Goal: Find specific page/section: Find specific page/section

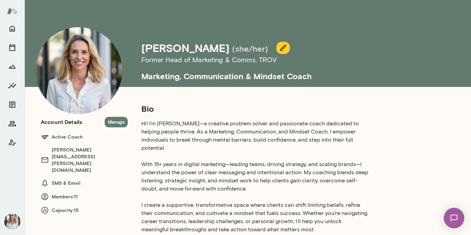
scroll to position [50, 0]
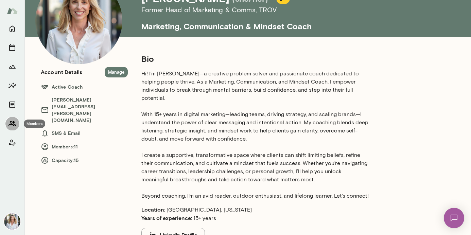
click at [12, 123] on icon "Members" at bounding box center [12, 124] width 8 height 8
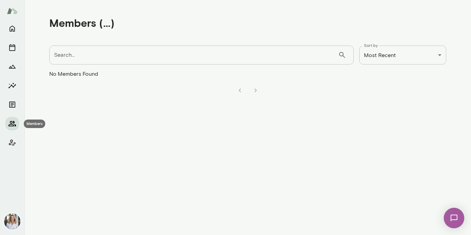
click at [12, 121] on icon "Members" at bounding box center [12, 124] width 8 height 8
click at [10, 29] on icon "Home" at bounding box center [12, 29] width 5 height 6
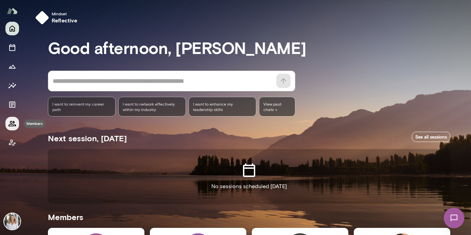
click at [12, 123] on icon "Members" at bounding box center [11, 123] width 7 height 5
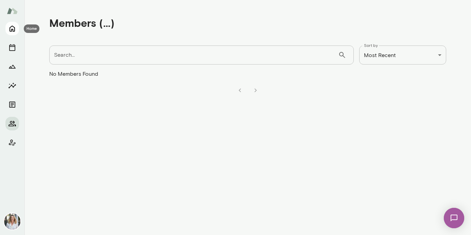
click at [14, 29] on icon "Home" at bounding box center [12, 28] width 8 height 8
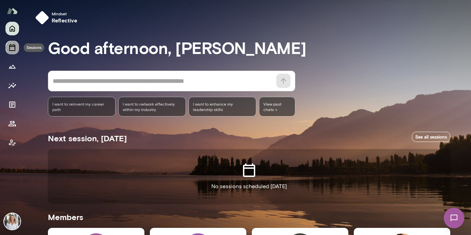
click at [16, 46] on button "Sessions" at bounding box center [12, 48] width 14 height 14
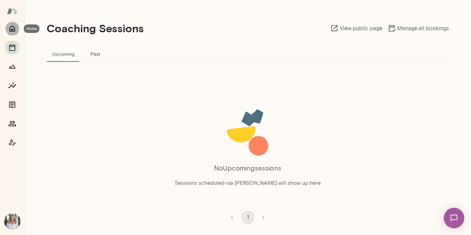
click at [12, 26] on icon "Home" at bounding box center [12, 28] width 8 height 8
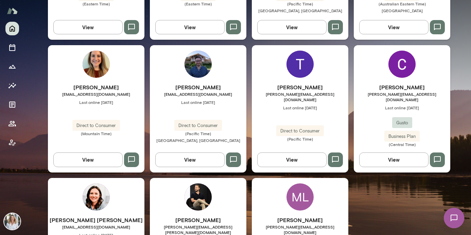
scroll to position [317, 0]
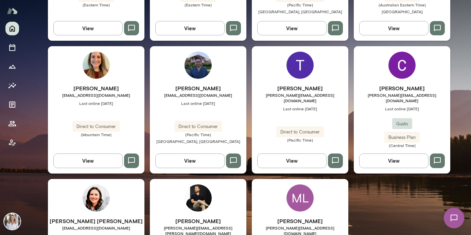
click at [296, 87] on h6 "[PERSON_NAME]" at bounding box center [300, 88] width 96 height 8
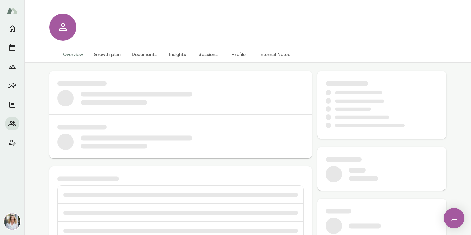
click at [14, 13] on img at bounding box center [12, 10] width 11 height 13
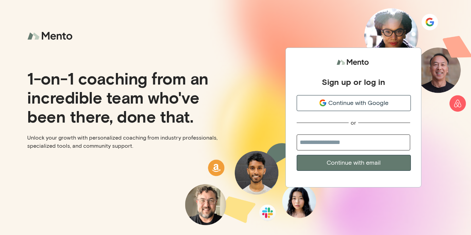
click at [350, 102] on span "Continue with Google" at bounding box center [358, 102] width 60 height 9
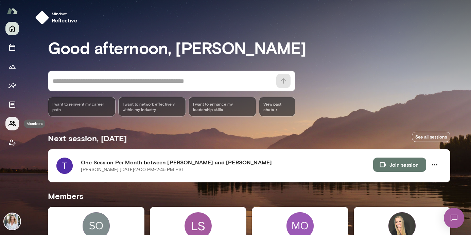
click at [14, 126] on icon "Members" at bounding box center [12, 124] width 8 height 8
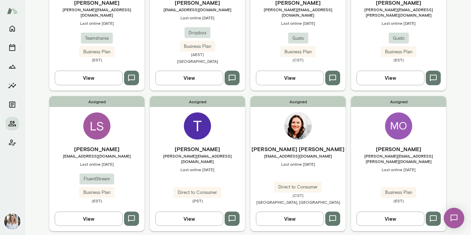
scroll to position [122, 0]
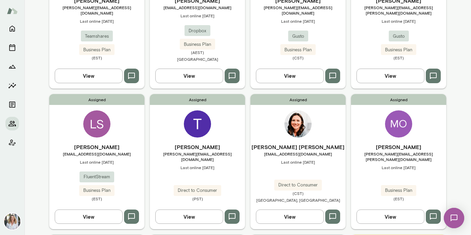
click at [216, 147] on h6 "[PERSON_NAME]" at bounding box center [197, 147] width 95 height 8
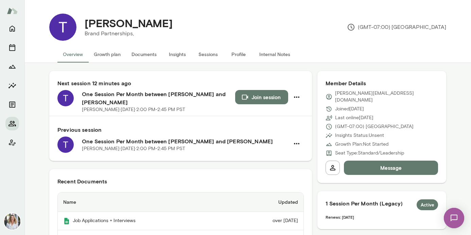
click at [141, 55] on button "Documents" at bounding box center [144, 54] width 36 height 16
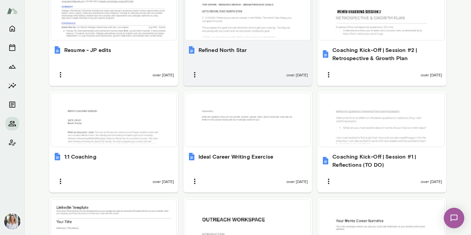
scroll to position [381, 0]
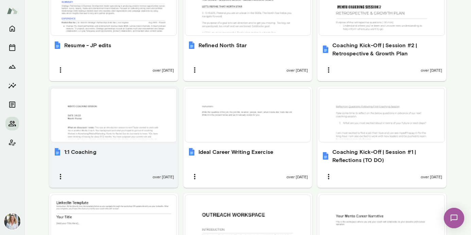
click at [135, 111] on div at bounding box center [114, 115] width 120 height 48
